Goal: Find specific fact: Find specific fact

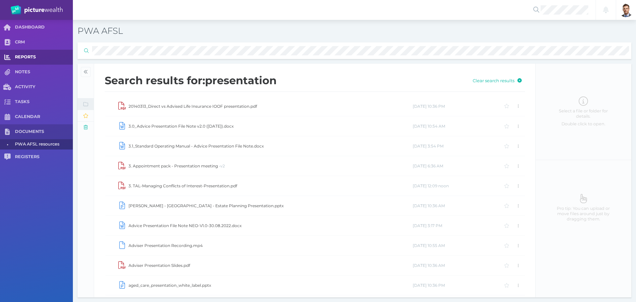
click at [32, 58] on div "DASHBOARD CRM REPORTS NOTES ACTIVITY TASKS CALENDAR DOCUMENTS • PWA AFSL resour…" at bounding box center [318, 161] width 636 height 282
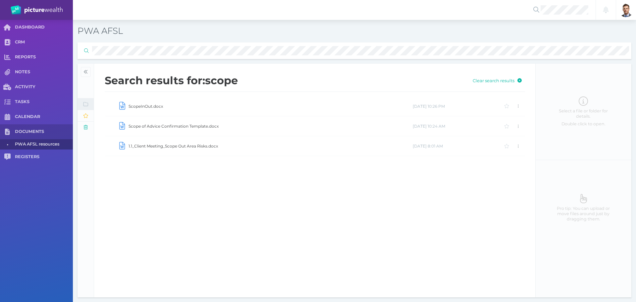
click at [157, 105] on td "ScopeInOut.docx" at bounding box center [270, 106] width 284 height 20
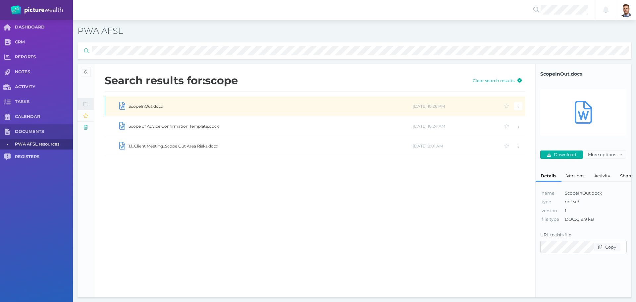
click at [157, 105] on td "ScopeInOut.docx" at bounding box center [270, 106] width 284 height 20
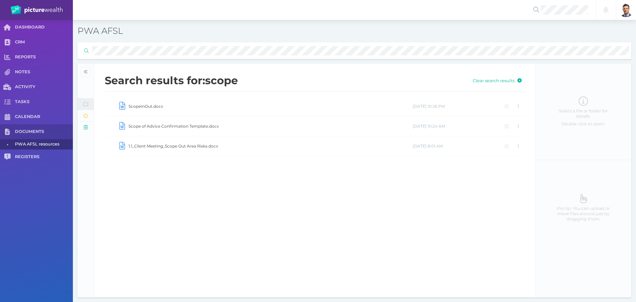
click at [176, 144] on td "1.1_Client Meeting_Scope Out Area Risks.docx" at bounding box center [270, 146] width 284 height 20
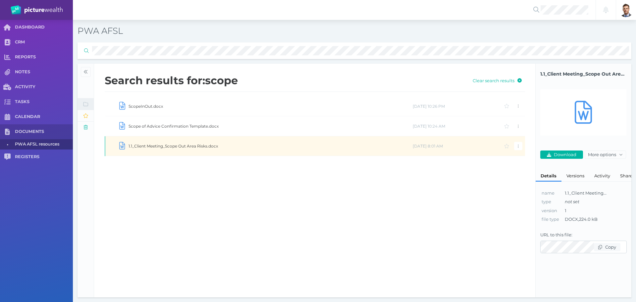
click at [176, 144] on td "1.1_Client Meeting_Scope Out Area Risks.docx" at bounding box center [270, 146] width 284 height 20
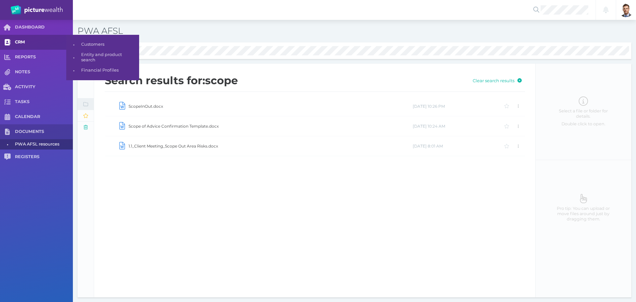
click at [40, 44] on span "CRM" at bounding box center [44, 42] width 58 height 6
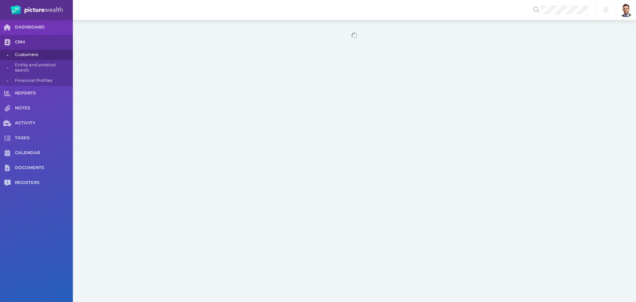
select select "25"
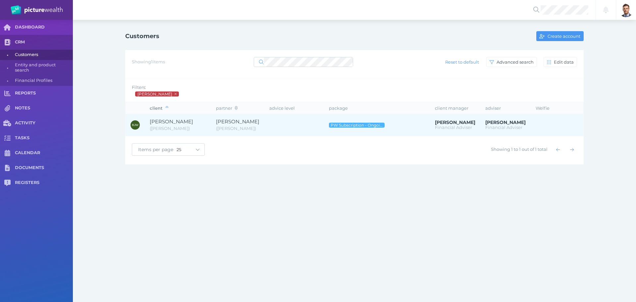
click at [203, 123] on span "[PERSON_NAME]" at bounding box center [178, 122] width 56 height 8
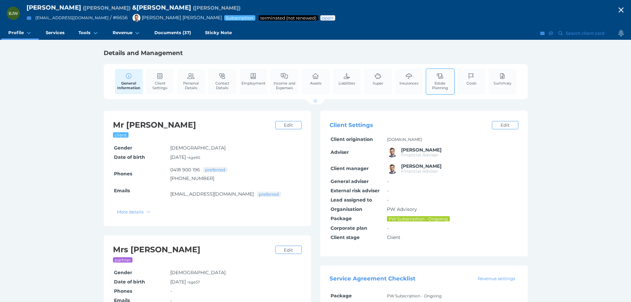
click at [440, 88] on span "Estate Planning" at bounding box center [440, 85] width 25 height 9
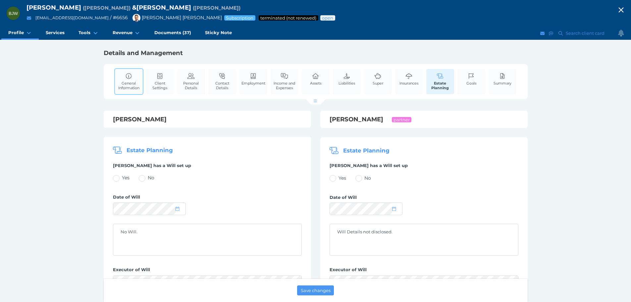
click at [124, 86] on span "General Information" at bounding box center [129, 85] width 25 height 9
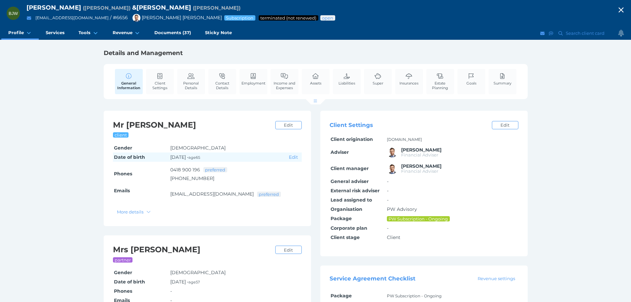
drag, startPoint x: 170, startPoint y: 157, endPoint x: 193, endPoint y: 157, distance: 23.8
click at [193, 157] on td "[DATE] • age [DEMOGRAPHIC_DATA]" at bounding box center [228, 156] width 119 height 9
copy span "[DATE]"
click at [220, 83] on span "Contact Details" at bounding box center [222, 85] width 25 height 9
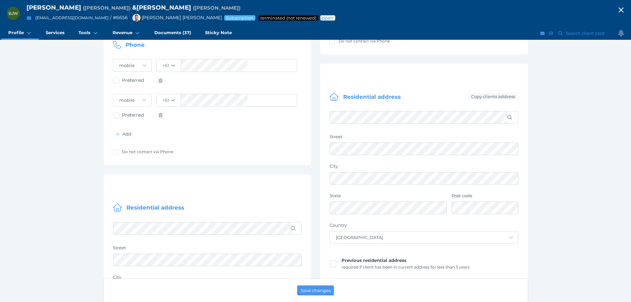
scroll to position [298, 0]
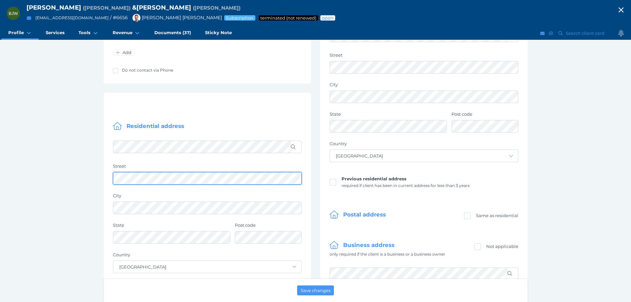
click at [39, 181] on div "BJW [PERSON_NAME] ( [PERSON_NAME] ) & [PERSON_NAME] ( [PERSON_NAME] ) [EMAIL_AD…" at bounding box center [315, 129] width 631 height 855
